Goal: Transaction & Acquisition: Purchase product/service

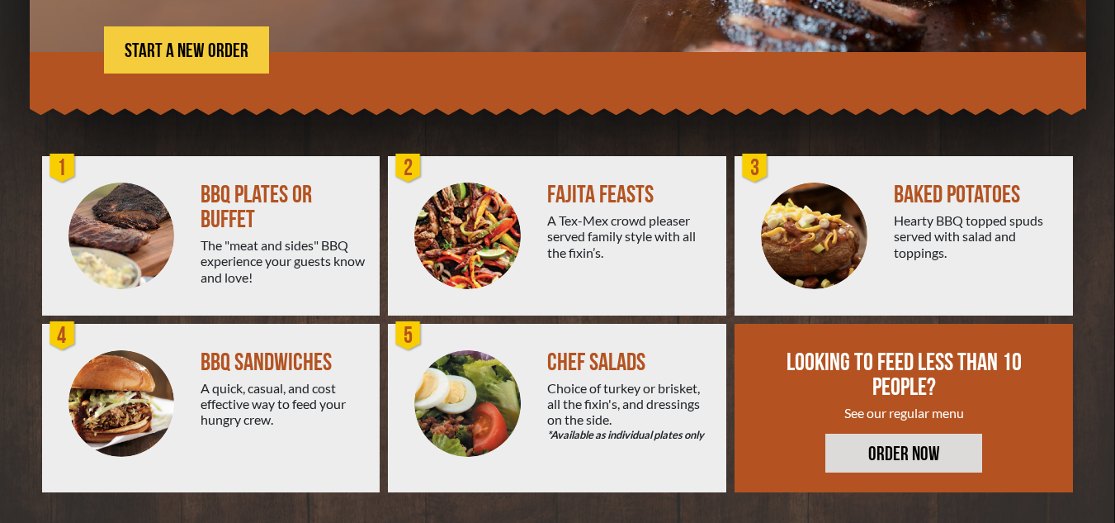
scroll to position [348, 0]
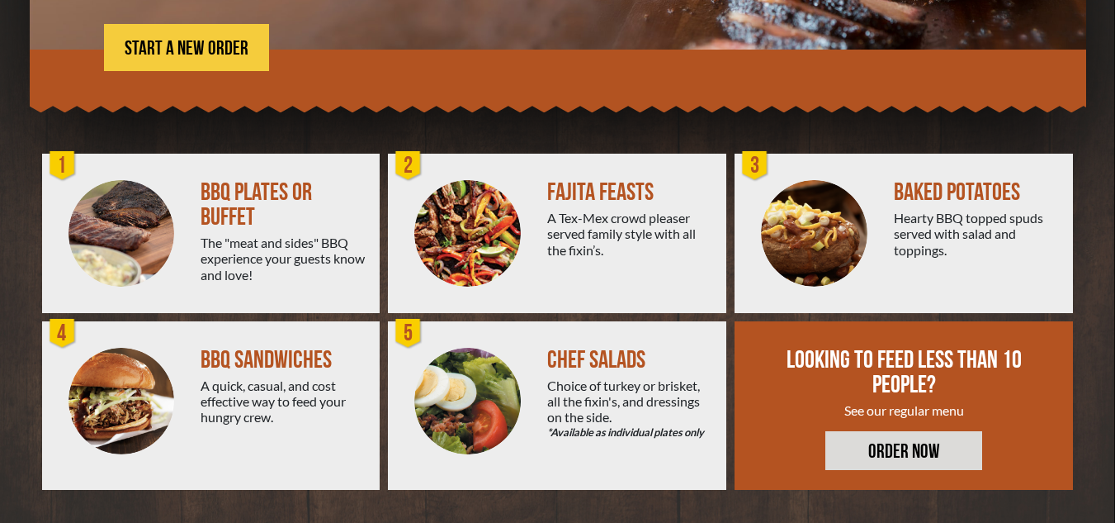
click at [802, 241] on img at bounding box center [814, 233] width 106 height 106
click at [555, 244] on div "A Tex-Mex crowd pleaser served family style with all the fixin’s." at bounding box center [630, 234] width 166 height 48
click at [446, 230] on img at bounding box center [467, 233] width 106 height 106
drag, startPoint x: 579, startPoint y: 168, endPoint x: 560, endPoint y: 213, distance: 48.5
click at [579, 170] on div "FAJITA FEASTS A Tex-Mex crowd pleaser served family style with all the fixin’s." at bounding box center [636, 233] width 179 height 159
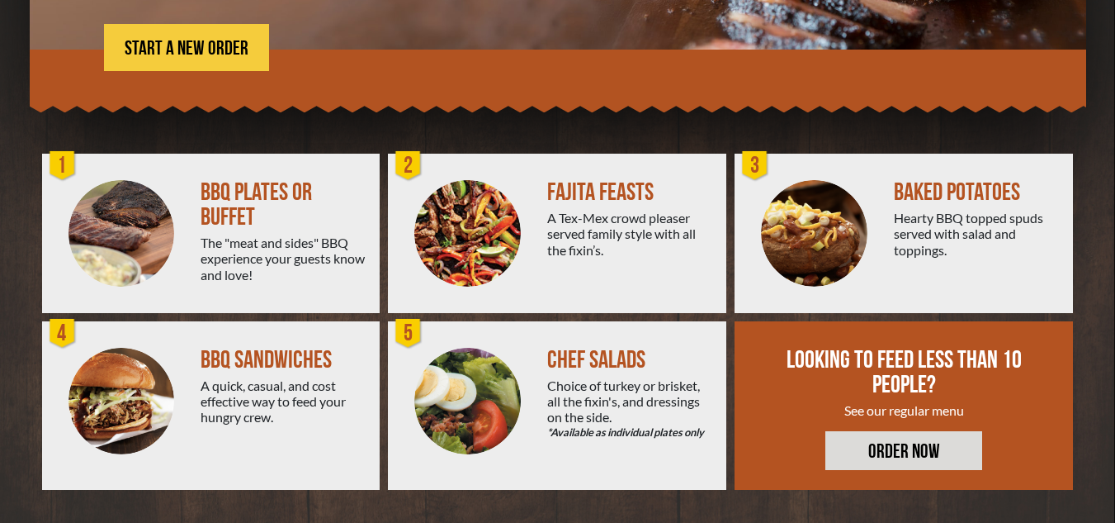
drag, startPoint x: 631, startPoint y: 357, endPoint x: 606, endPoint y: 357, distance: 24.8
click at [631, 356] on div "CHEF SALADS" at bounding box center [630, 360] width 166 height 25
click at [461, 390] on img at bounding box center [467, 401] width 106 height 106
drag, startPoint x: 601, startPoint y: 433, endPoint x: 551, endPoint y: 425, distance: 50.9
click at [562, 428] on em "*Available as individual plates only" at bounding box center [630, 432] width 166 height 16
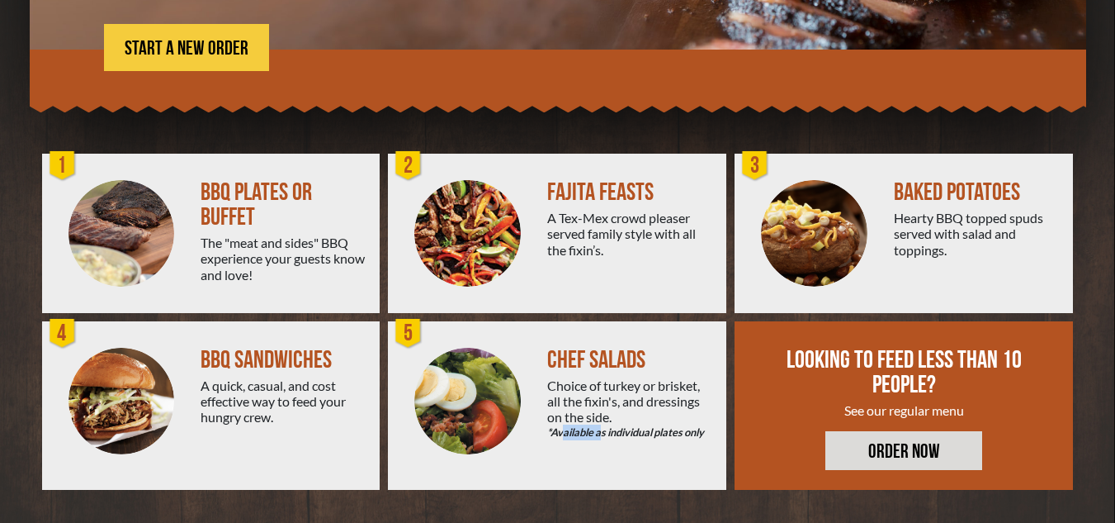
click at [476, 414] on img at bounding box center [467, 401] width 106 height 106
drag, startPoint x: 559, startPoint y: 382, endPoint x: 544, endPoint y: 383, distance: 14.9
click at [559, 383] on div "Choice of turkey or brisket, all the fixin's, and dressings on the side. *Avail…" at bounding box center [630, 409] width 166 height 64
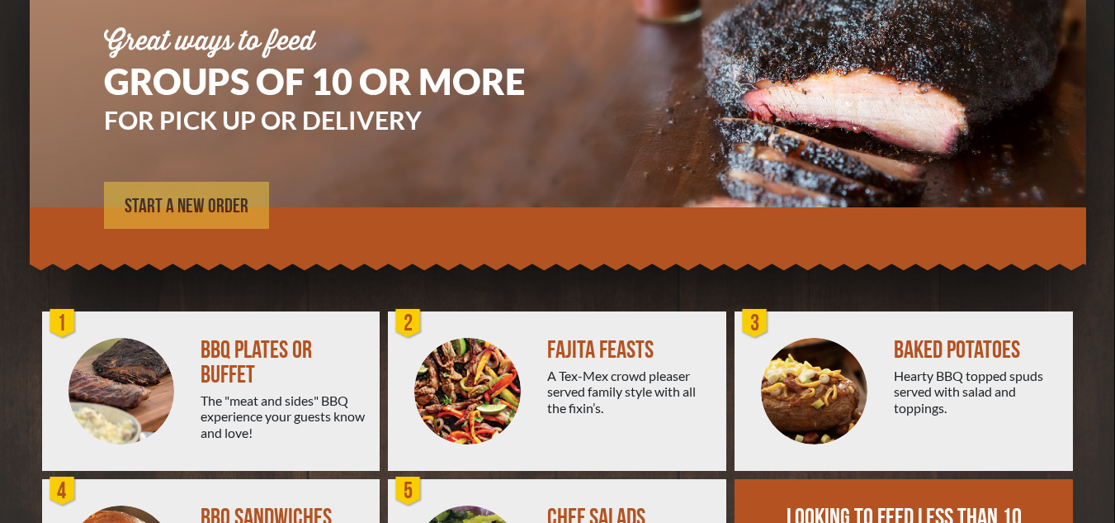
scroll to position [182, 0]
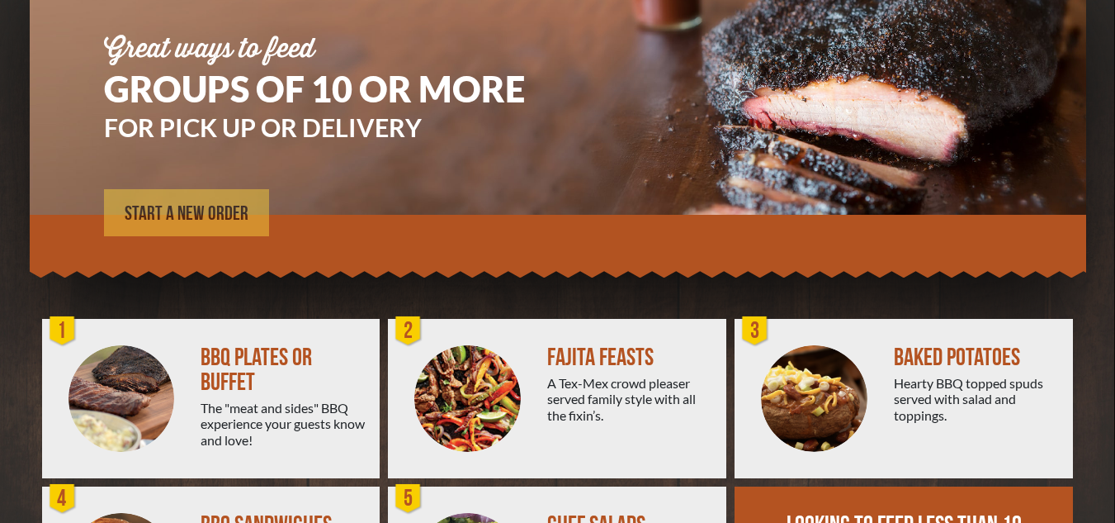
click at [209, 220] on span "START A NEW ORDER" at bounding box center [187, 214] width 124 height 20
